Goal: Find specific page/section: Find specific page/section

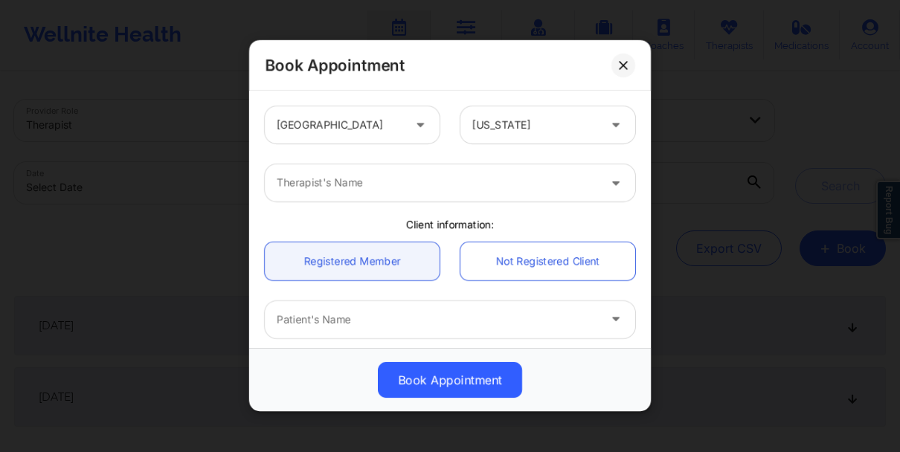
click at [619, 62] on icon at bounding box center [623, 65] width 8 height 8
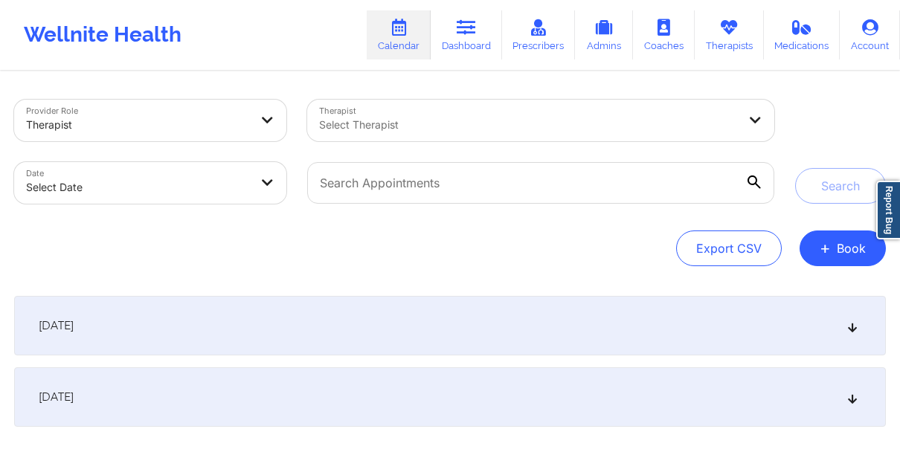
click at [482, 127] on div at bounding box center [528, 125] width 419 height 18
paste input "[PERSON_NAME]"
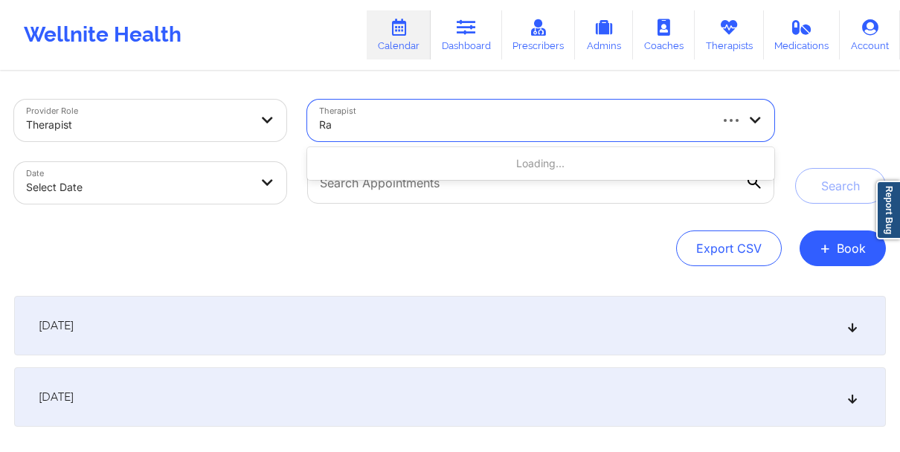
type input "R"
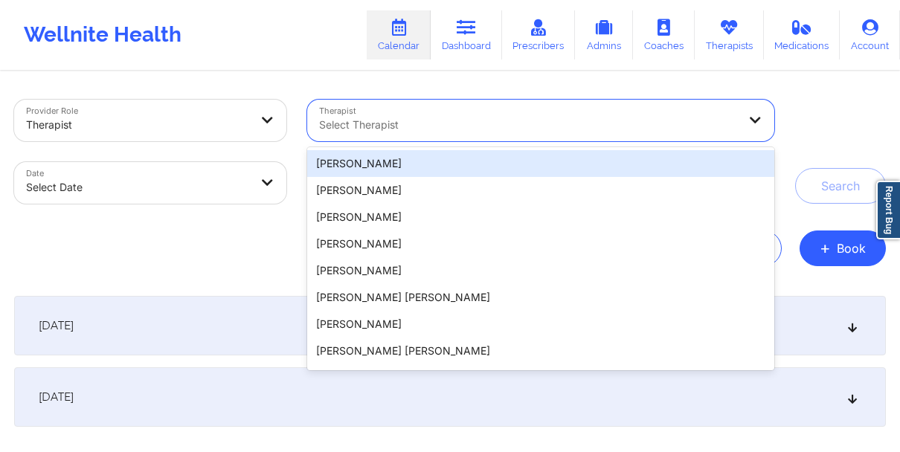
click at [811, 131] on div "Search" at bounding box center [840, 152] width 91 height 104
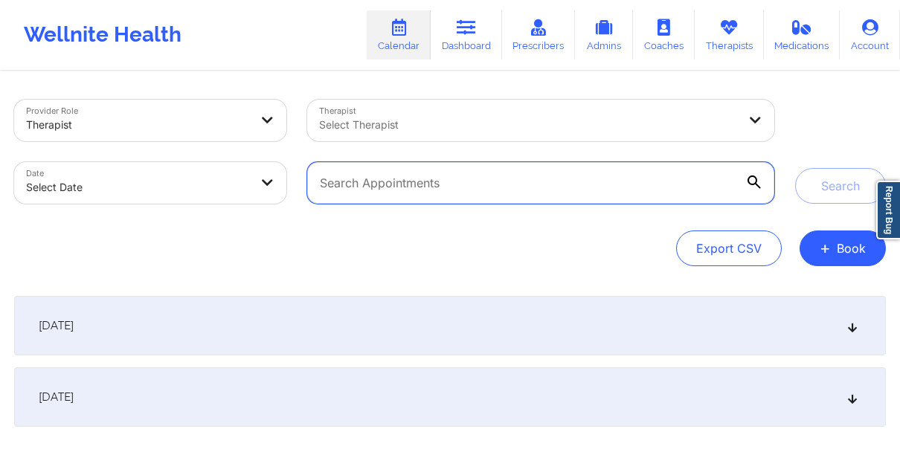
click at [613, 173] on input "text" at bounding box center [540, 183] width 467 height 42
paste input "[PERSON_NAME]"
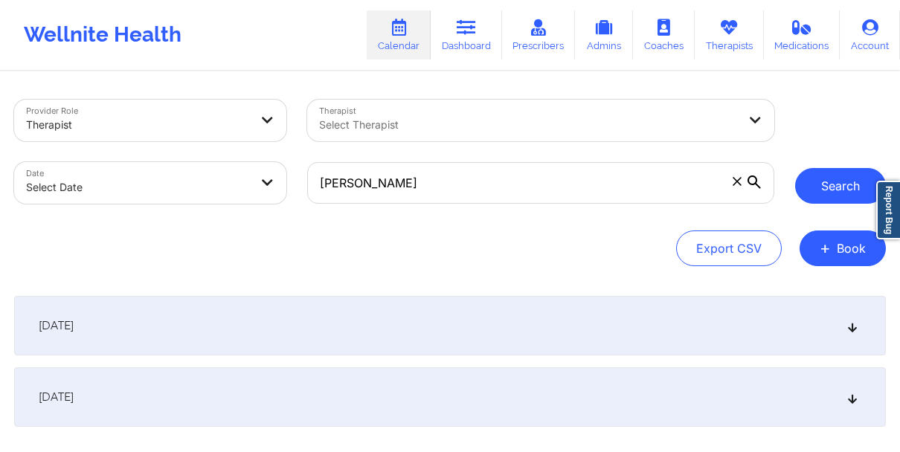
click at [825, 186] on button "Search" at bounding box center [840, 186] width 91 height 36
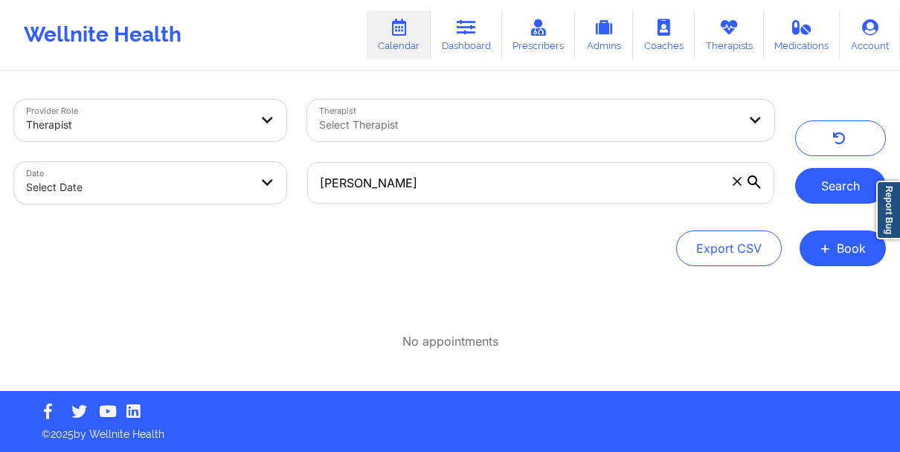
click at [815, 188] on button "Search" at bounding box center [840, 186] width 91 height 36
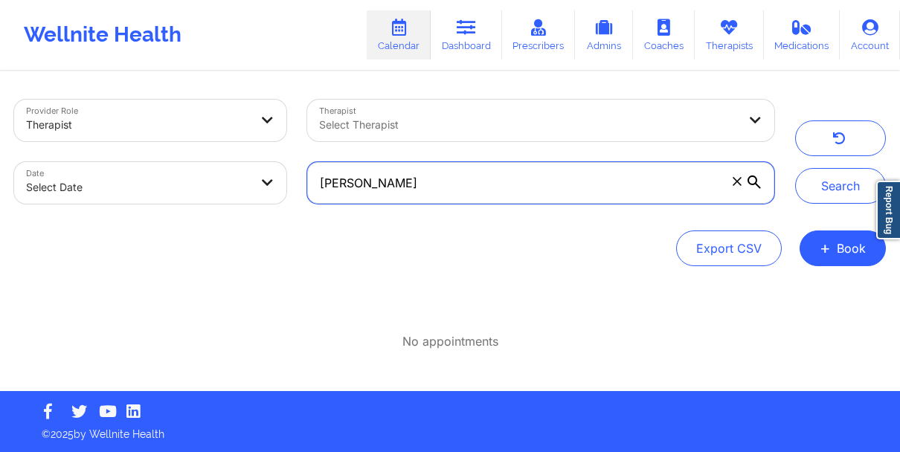
click at [407, 187] on input "[PERSON_NAME]" at bounding box center [540, 183] width 467 height 42
click at [795, 168] on button "Search" at bounding box center [840, 186] width 91 height 36
type input "[PERSON_NAME]"
click at [795, 168] on button "Search" at bounding box center [840, 186] width 91 height 36
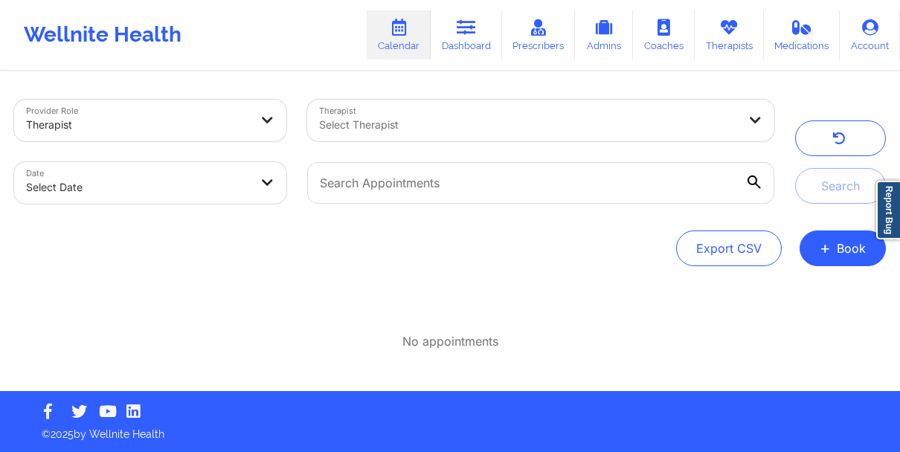
click at [387, 116] on div at bounding box center [528, 125] width 419 height 18
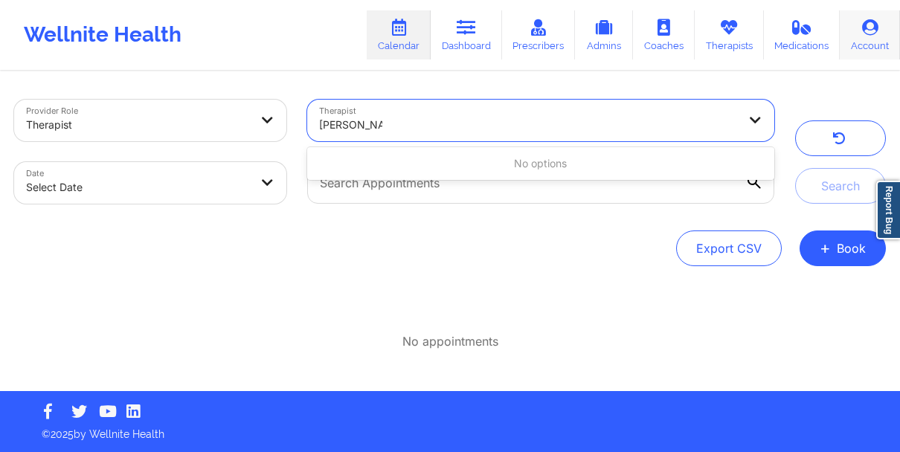
type input "[PERSON_NAME]"
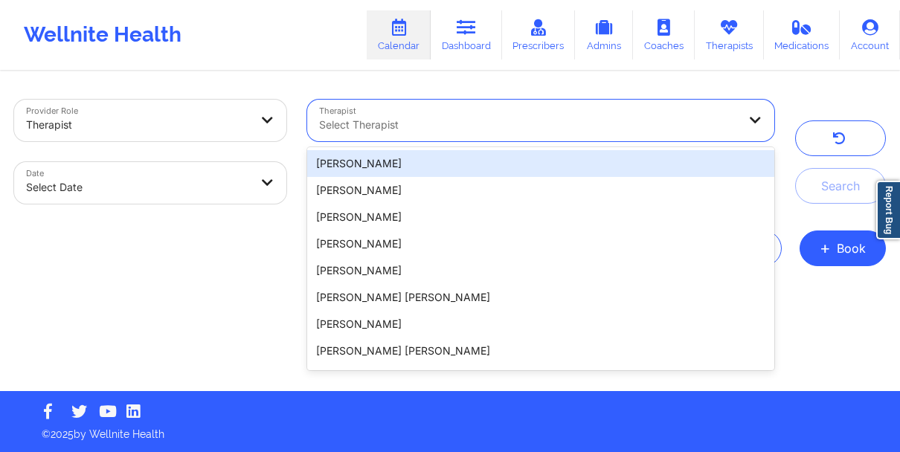
click at [408, 118] on div at bounding box center [528, 125] width 419 height 18
type input "[PERSON_NAME]"
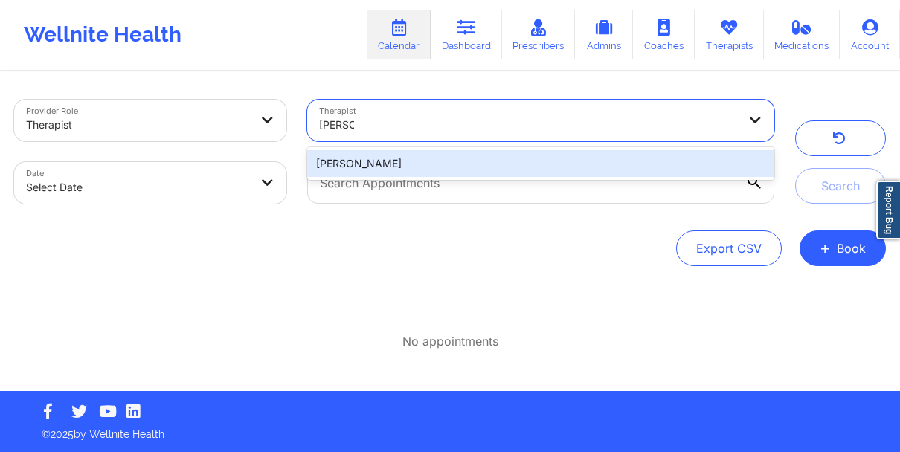
click at [454, 165] on div "[PERSON_NAME]" at bounding box center [540, 163] width 467 height 27
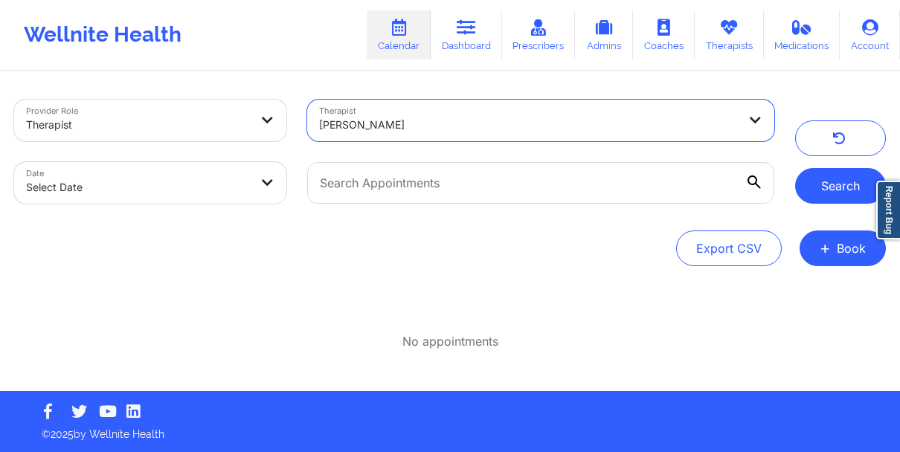
click at [830, 175] on button "Search" at bounding box center [840, 186] width 91 height 36
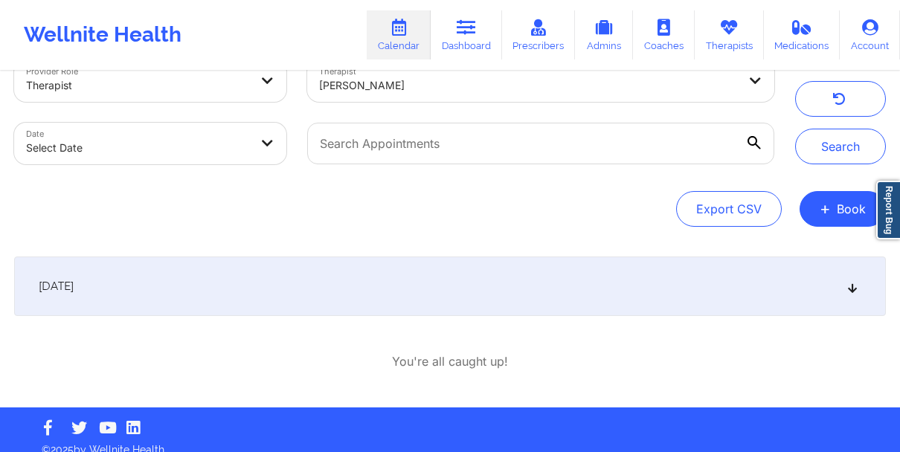
scroll to position [38, 0]
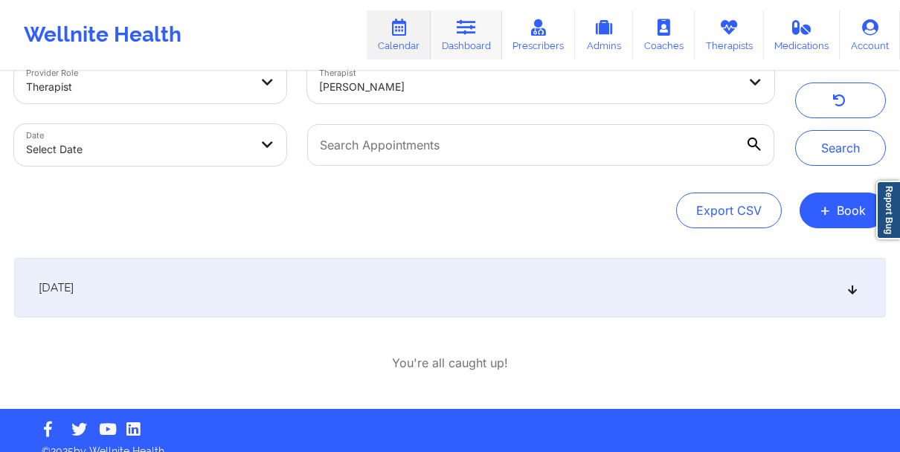
click at [459, 46] on link "Dashboard" at bounding box center [465, 34] width 71 height 49
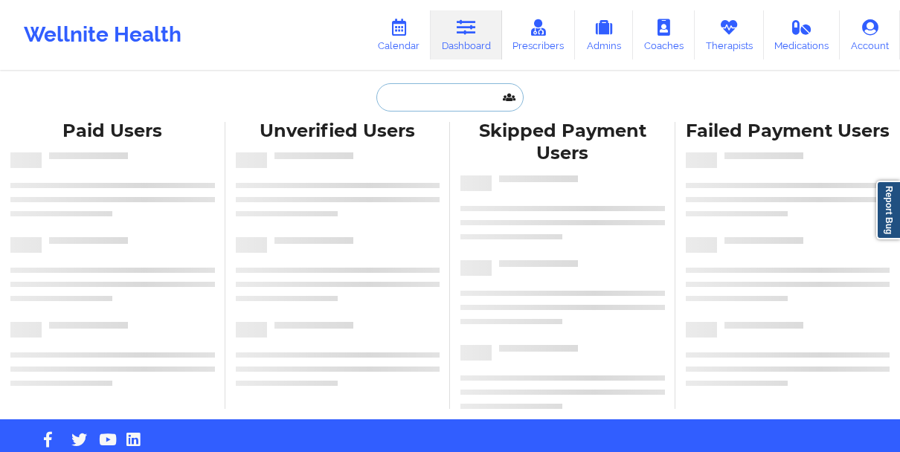
click at [425, 109] on input "text" at bounding box center [449, 97] width 147 height 28
paste input "[PHONE_NUMBER]"
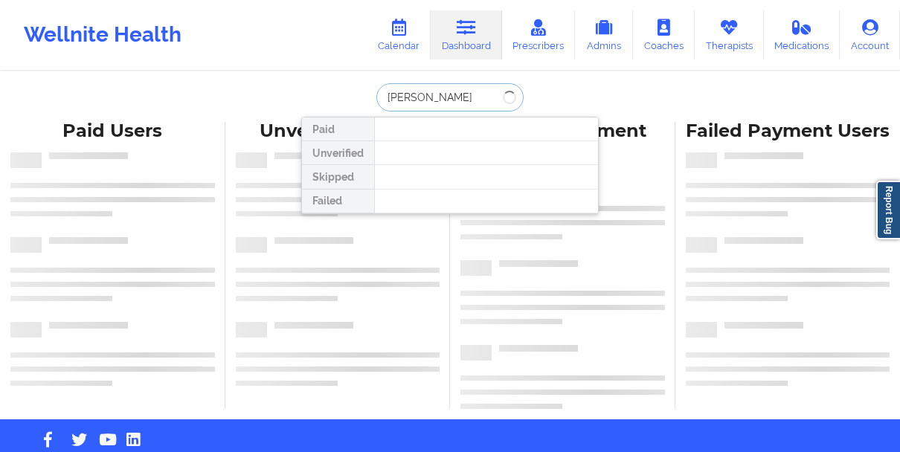
type input "[PERSON_NAME]"
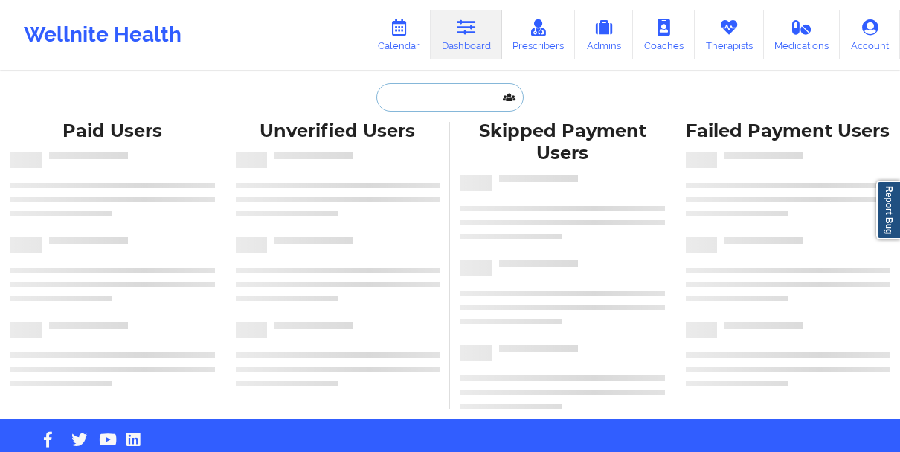
click at [387, 88] on input "text" at bounding box center [449, 97] width 147 height 28
paste input "[PERSON_NAME]"
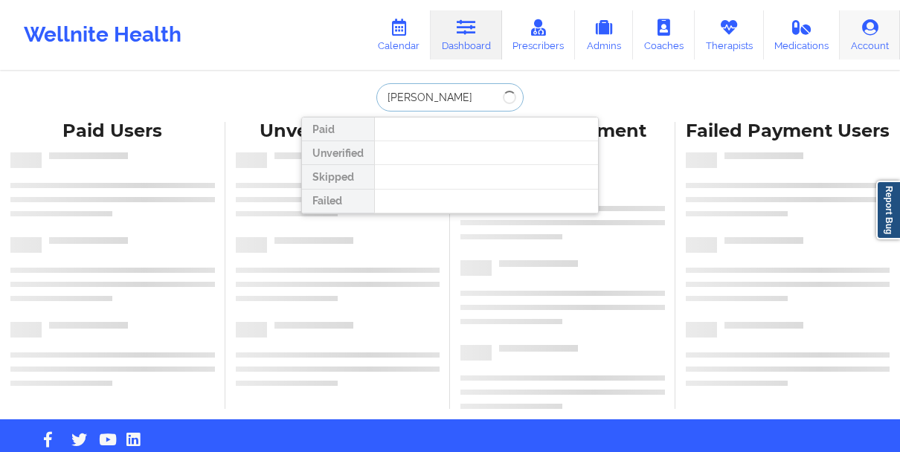
type input "[PERSON_NAME]"
click at [877, 47] on link "Account" at bounding box center [869, 34] width 60 height 49
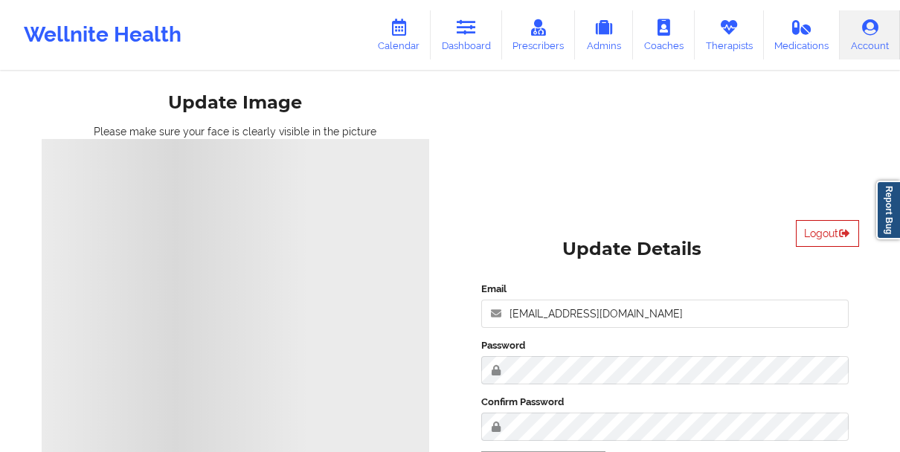
click at [813, 236] on button "Logout" at bounding box center [826, 233] width 63 height 27
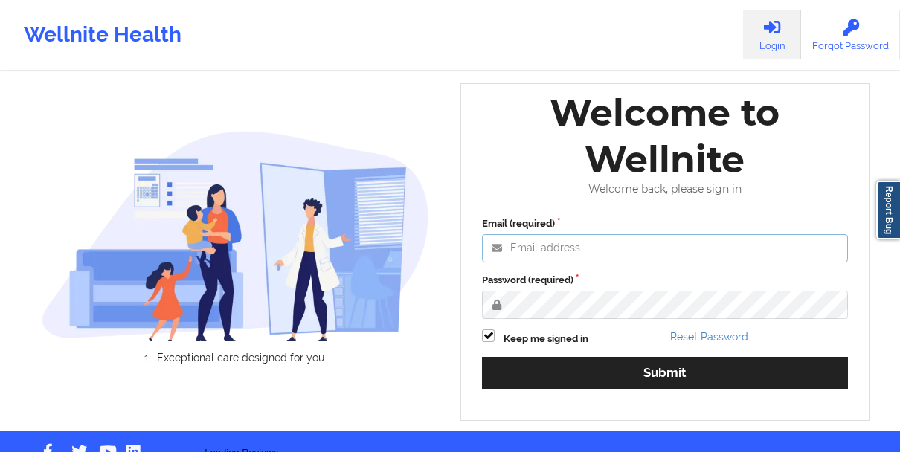
type input "[EMAIL_ADDRESS][DOMAIN_NAME]"
